Goal: Check status: Check status

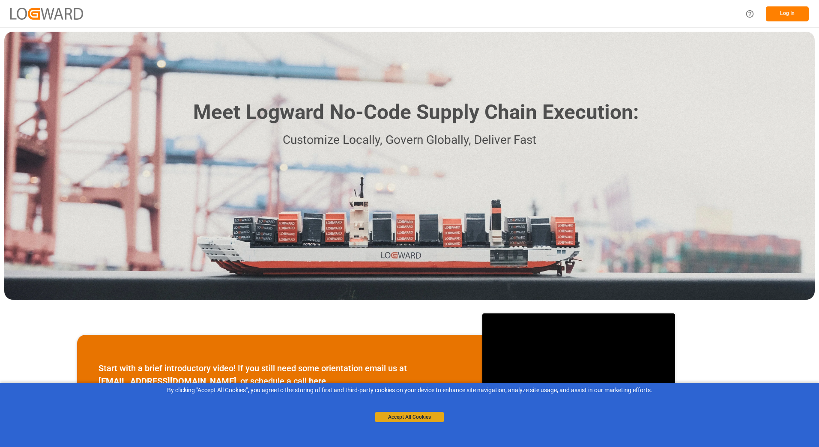
click at [404, 414] on button "Accept All Cookies" at bounding box center [409, 417] width 69 height 10
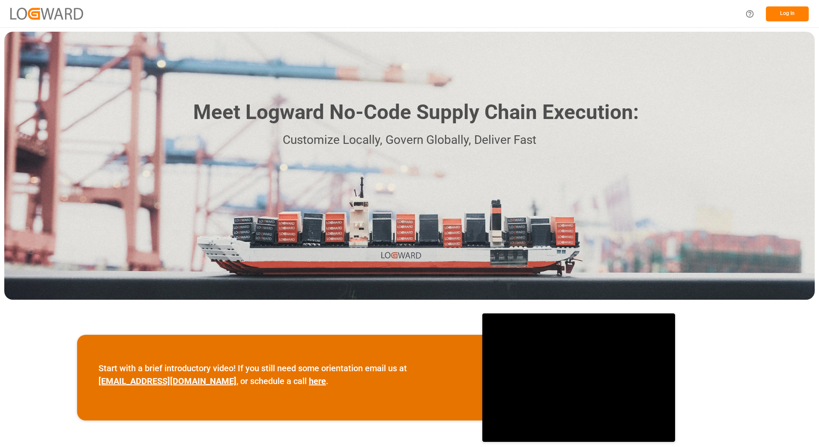
click at [793, 15] on button "Log In" at bounding box center [787, 13] width 43 height 15
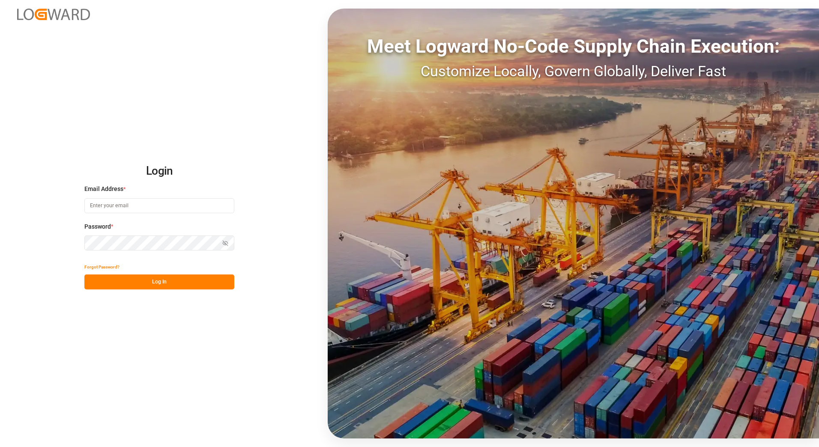
click at [104, 206] on input at bounding box center [159, 205] width 150 height 15
type input "[EMAIL_ADDRESS][DOMAIN_NAME]"
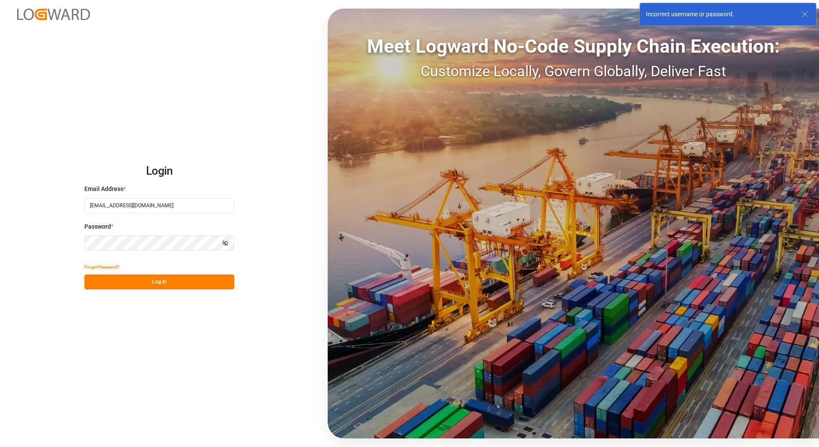
click at [75, 244] on div "Login Email Address * [EMAIL_ADDRESS][DOMAIN_NAME] Password * Show password For…" at bounding box center [409, 223] width 819 height 447
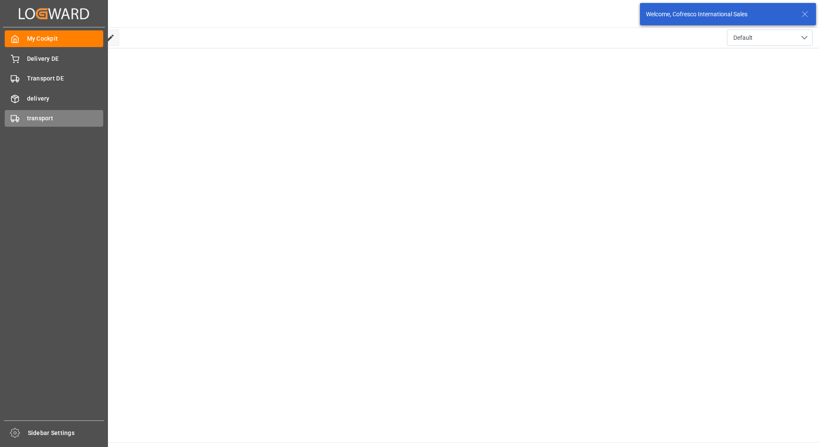
click at [55, 114] on div "transport transport" at bounding box center [54, 118] width 99 height 17
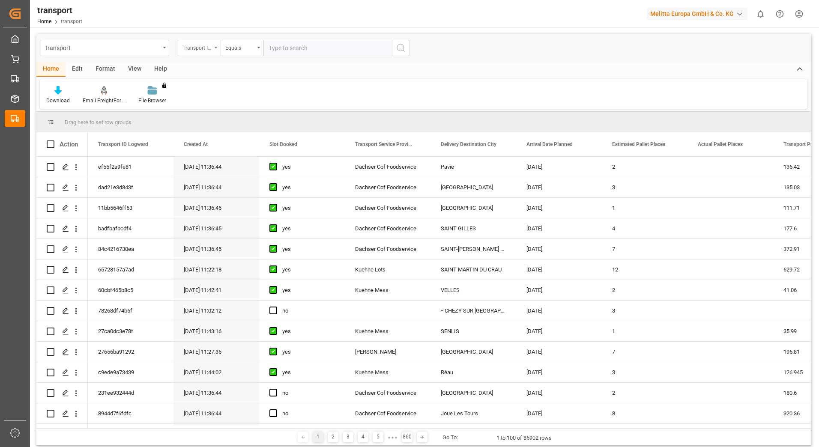
click at [214, 46] on div "Transport ID Logward" at bounding box center [199, 48] width 43 height 16
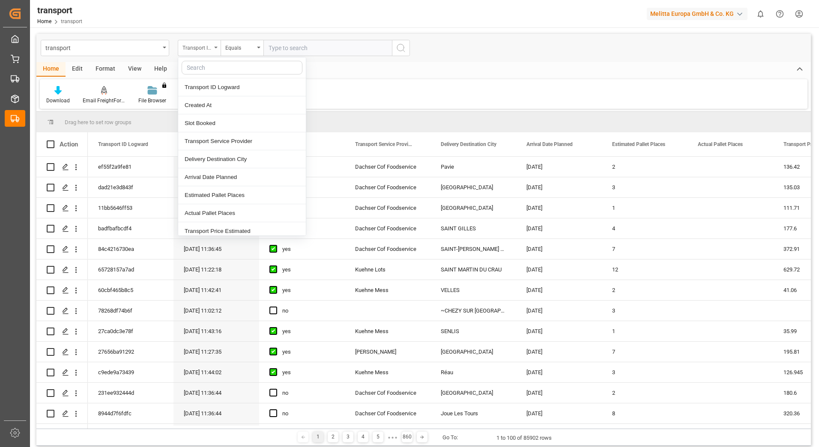
click at [214, 46] on div "Transport ID Logward" at bounding box center [199, 48] width 43 height 16
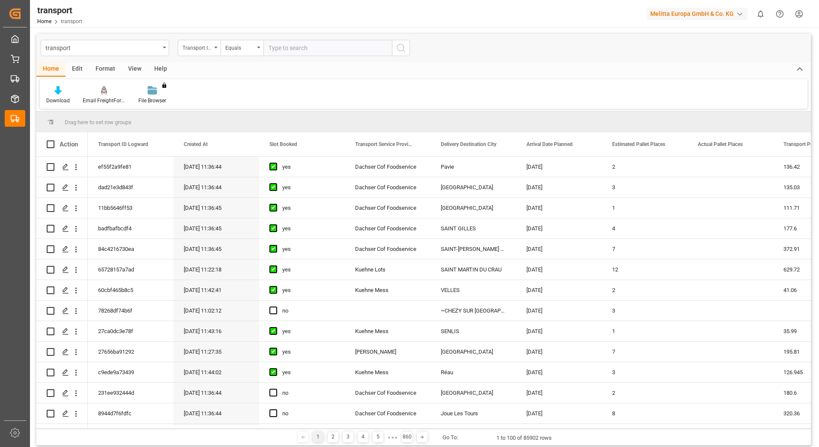
click at [295, 51] on input "text" at bounding box center [327, 48] width 129 height 16
type input "80004084"
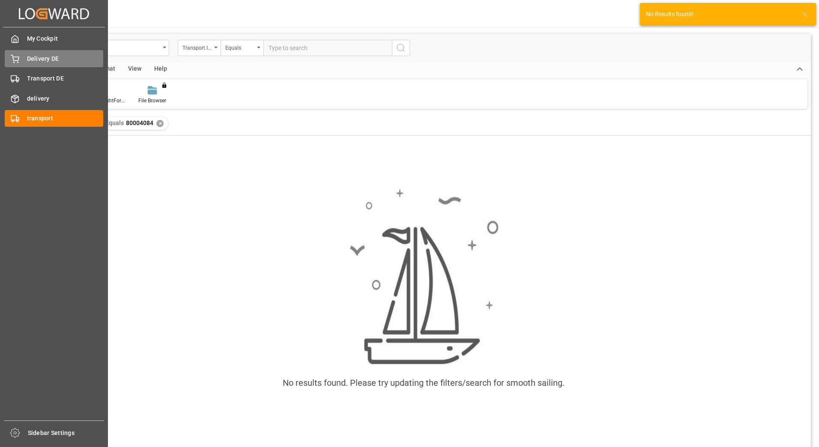
click at [51, 63] on span "Delivery DE" at bounding box center [65, 58] width 77 height 9
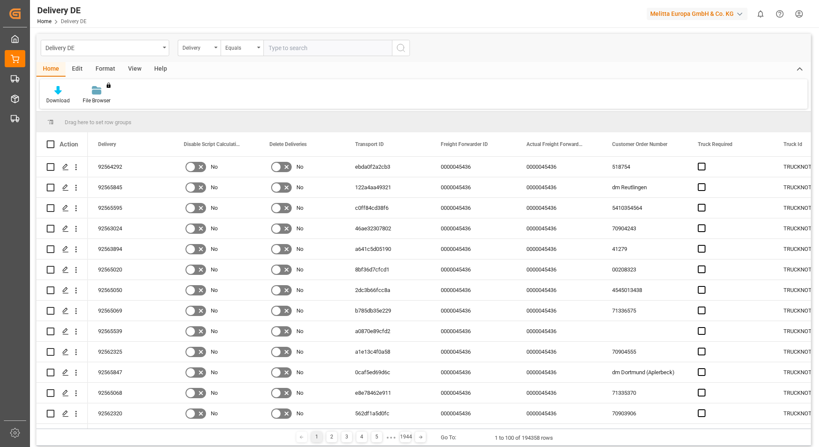
click at [279, 49] on input "text" at bounding box center [327, 48] width 129 height 16
type input "80004084"
click at [403, 52] on icon "search button" at bounding box center [401, 48] width 10 height 10
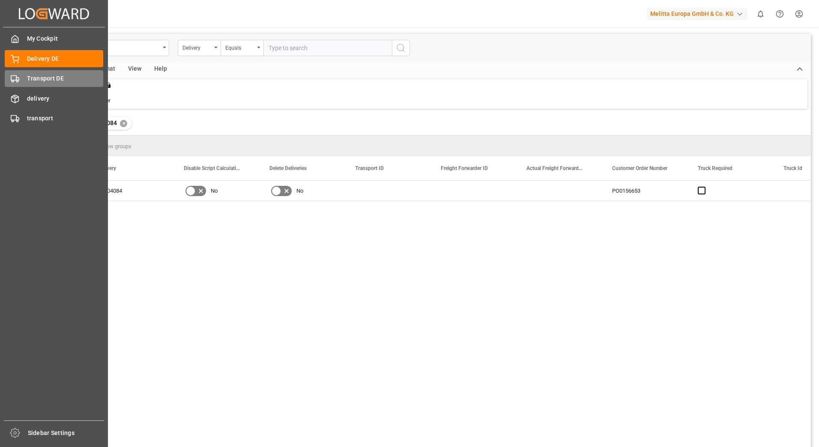
click at [20, 78] on div "Transport DE Transport DE" at bounding box center [54, 78] width 99 height 17
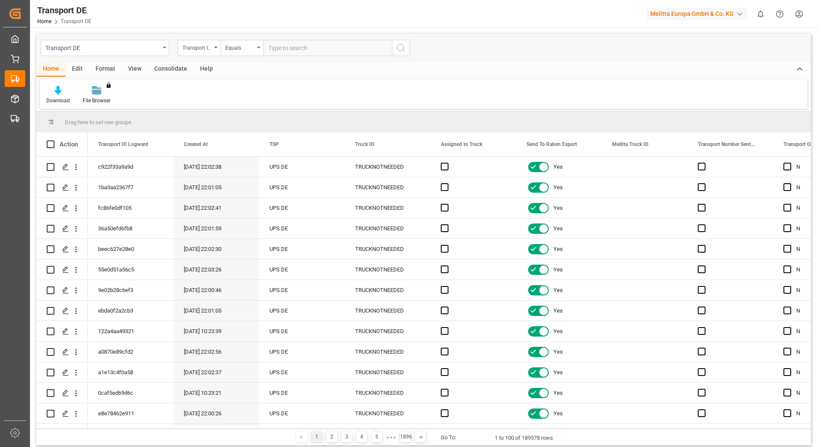
click at [281, 46] on input "text" at bounding box center [327, 48] width 129 height 16
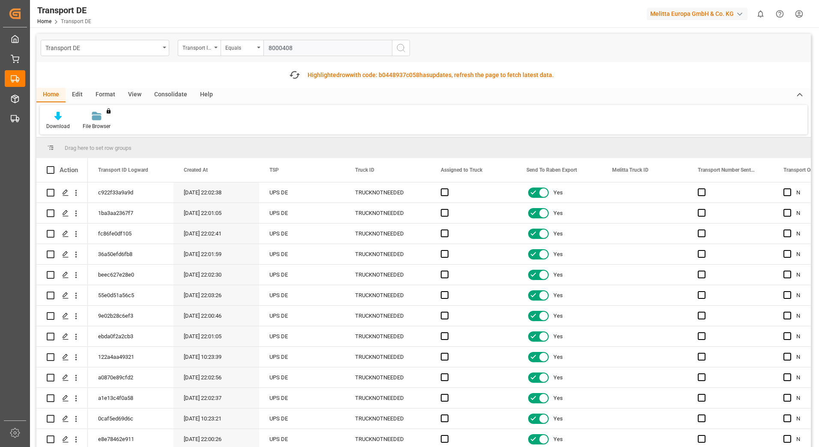
type input "80004084"
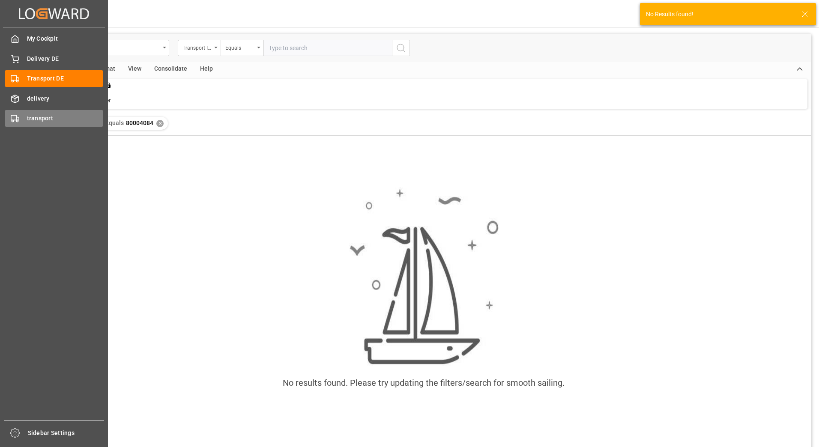
click at [31, 117] on span "transport" at bounding box center [65, 118] width 77 height 9
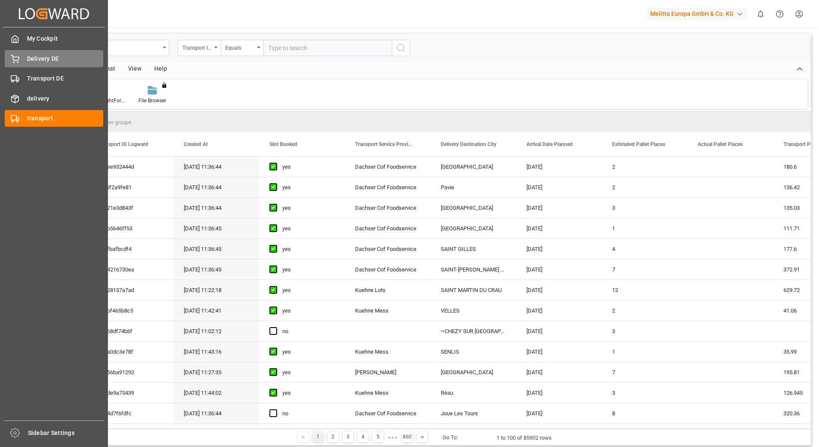
click at [50, 57] on span "Delivery DE" at bounding box center [65, 58] width 77 height 9
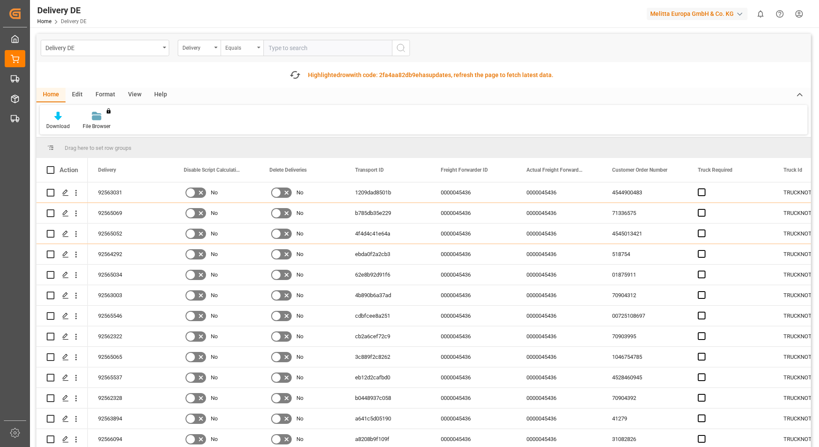
click at [257, 47] on icon "open menu" at bounding box center [258, 48] width 3 height 2
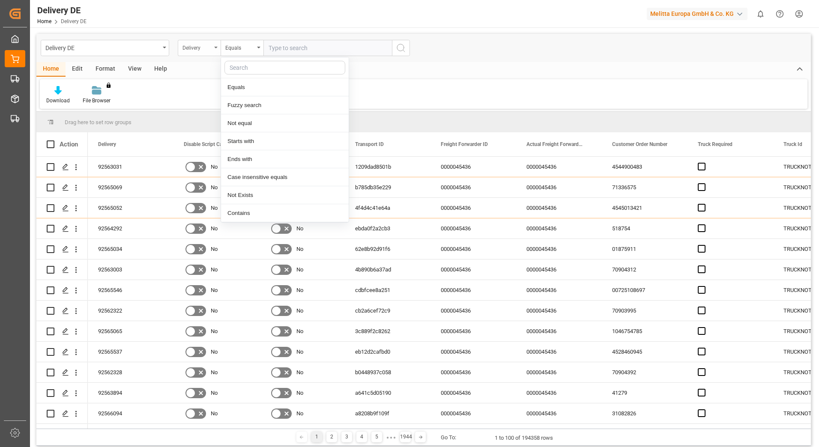
click at [213, 48] on div "Delivery" at bounding box center [199, 48] width 43 height 16
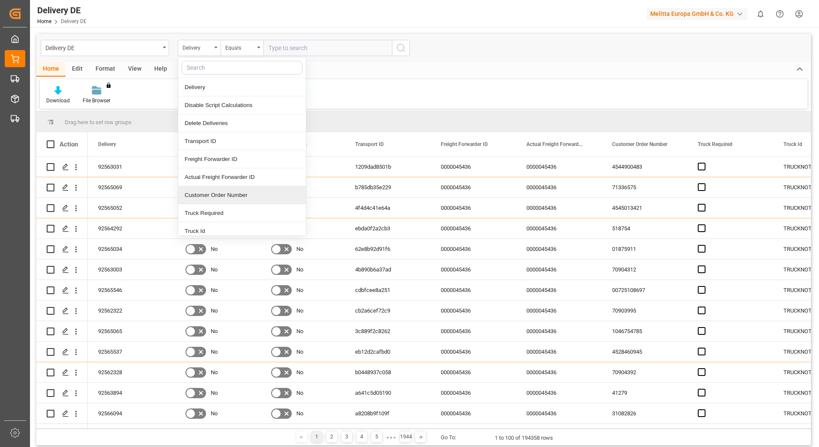
click at [244, 197] on div "Customer Order Number" at bounding box center [242, 195] width 128 height 18
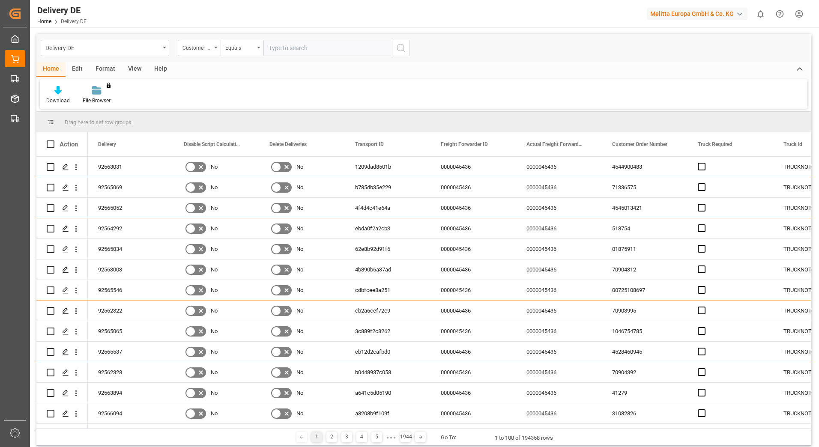
click at [287, 53] on input "text" at bounding box center [327, 48] width 129 height 16
paste input "PO0156653"
type input "PO0156653"
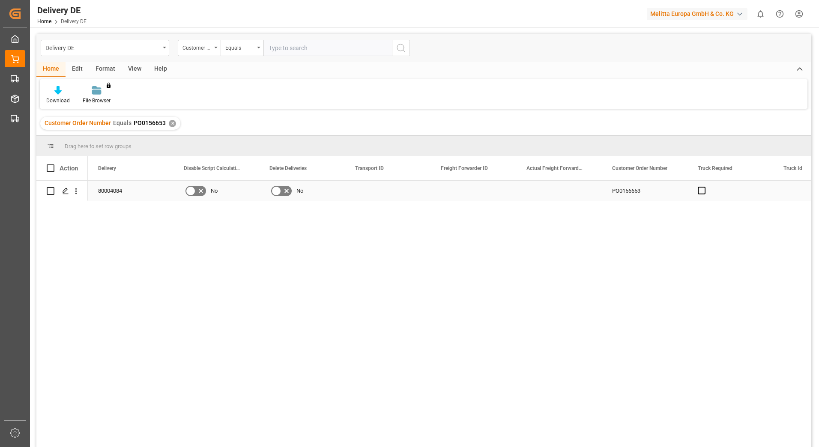
click at [373, 194] on div "Press SPACE to select this row." at bounding box center [388, 191] width 86 height 20
click at [104, 71] on div "Format" at bounding box center [105, 69] width 33 height 15
